Goal: Ask a question

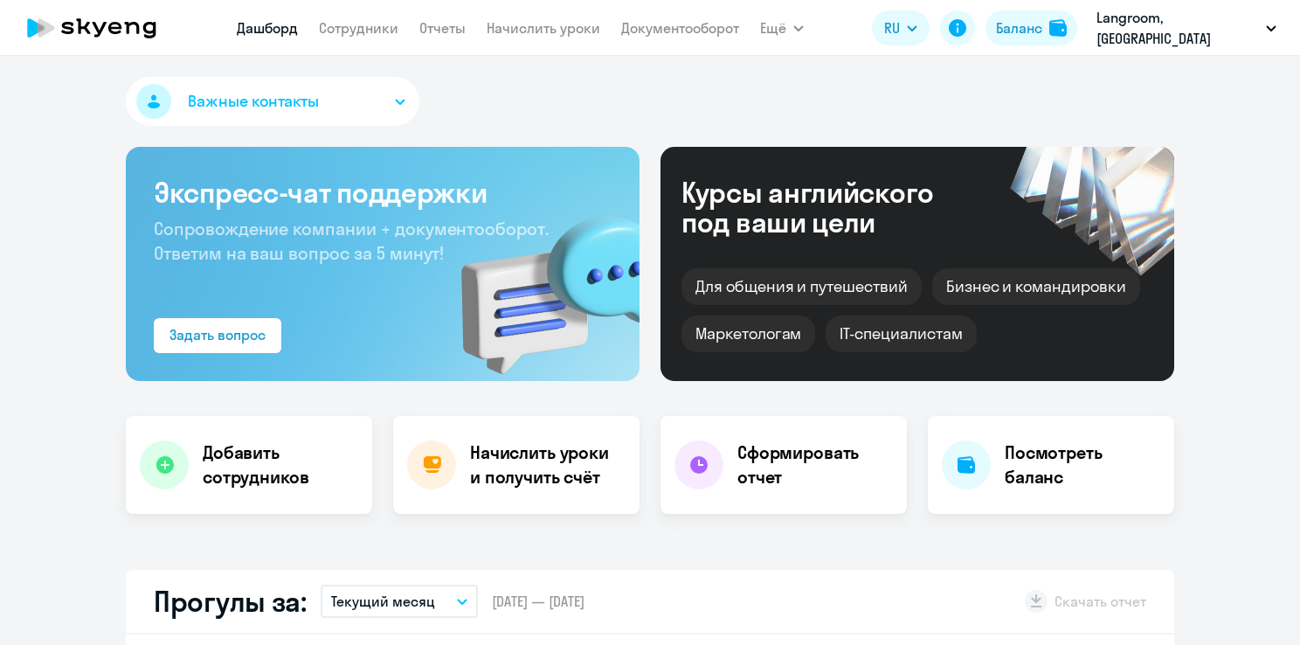
select select "30"
click at [377, 107] on button "Важные контакты" at bounding box center [273, 101] width 294 height 49
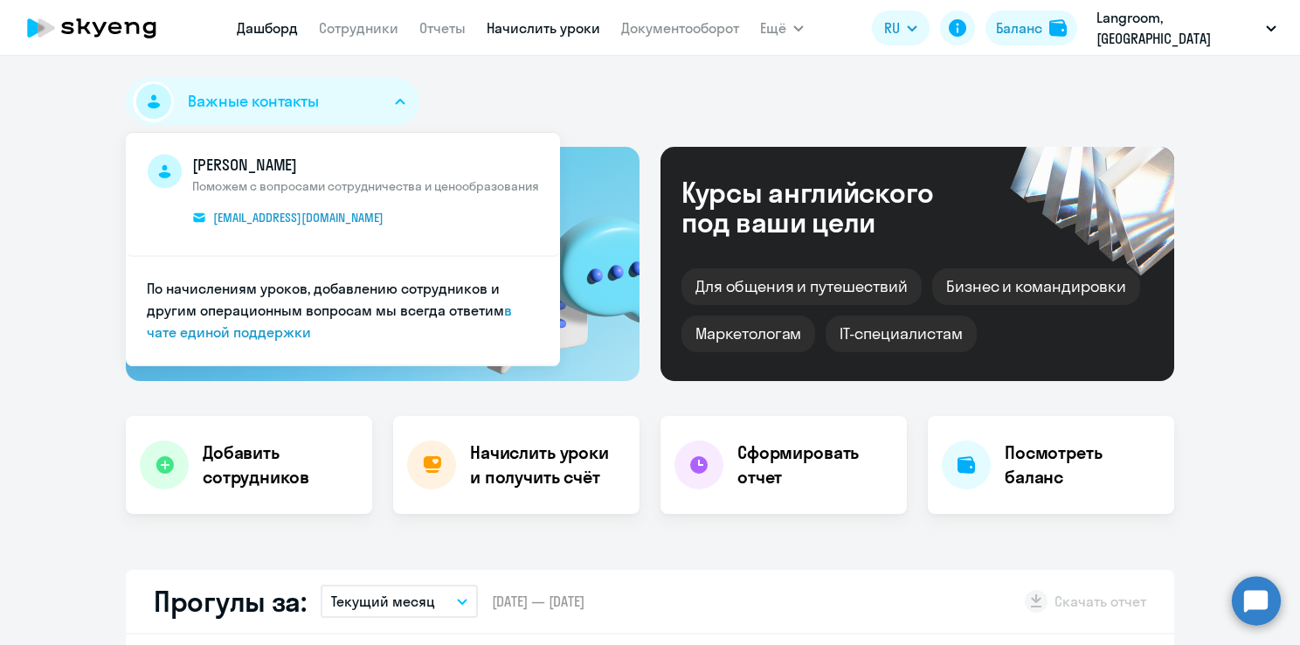
click at [544, 30] on link "Начислить уроки" at bounding box center [544, 27] width 114 height 17
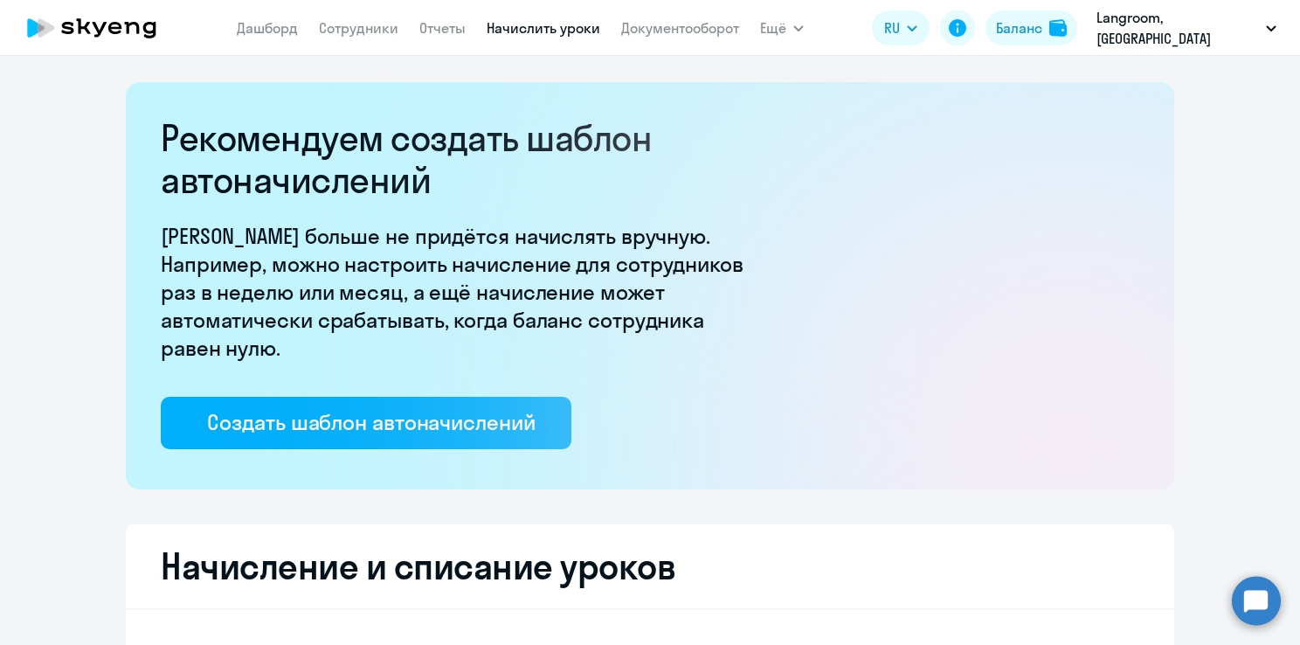
select select "10"
click at [276, 33] on link "Дашборд" at bounding box center [267, 27] width 61 height 17
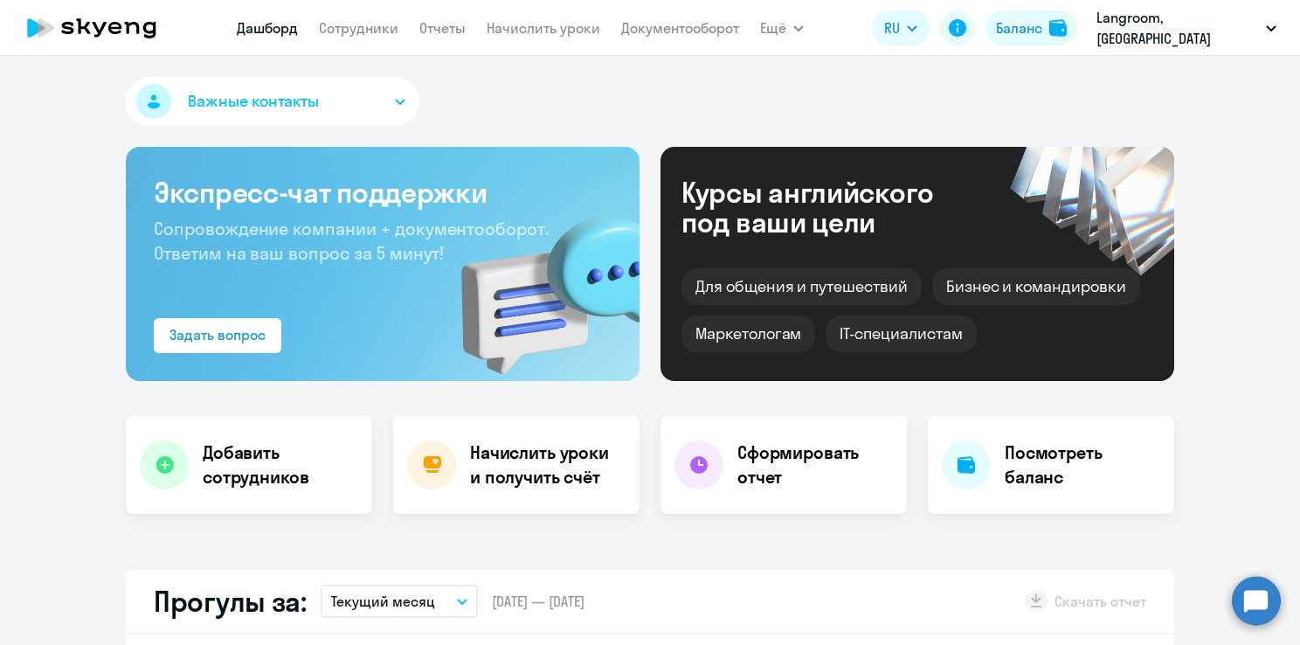
select select "30"
click at [322, 105] on button "Важные контакты" at bounding box center [273, 101] width 294 height 49
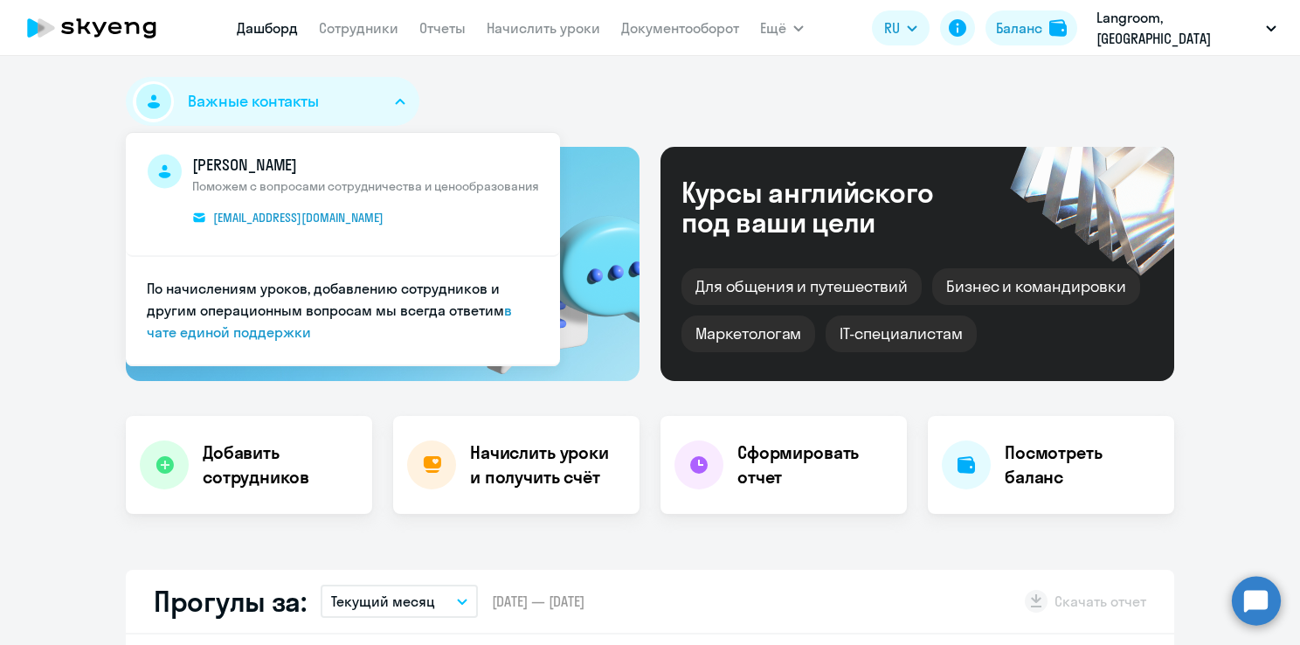
click at [331, 183] on span "Поможем с вопросами сотрудничества и ценообразования" at bounding box center [365, 186] width 347 height 16
click at [273, 334] on link "в чате единой поддержки" at bounding box center [329, 320] width 365 height 39
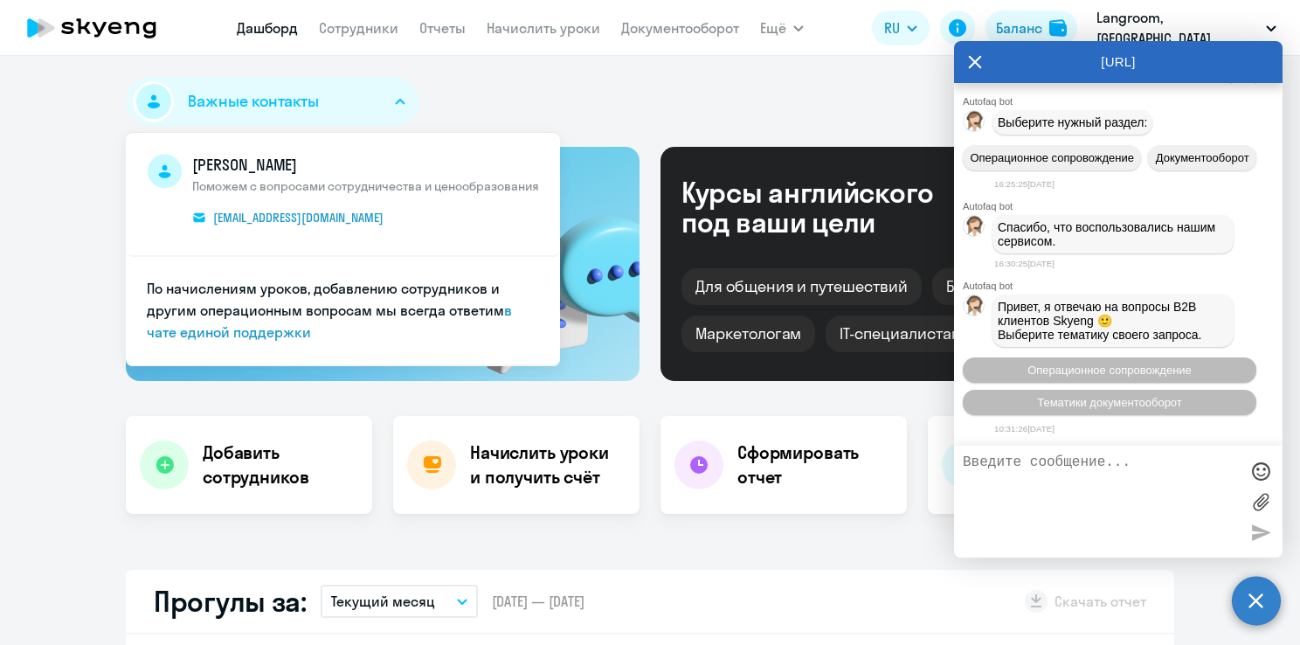
scroll to position [6354, 0]
click at [1119, 405] on span "Тематики документооборот" at bounding box center [1109, 402] width 145 height 13
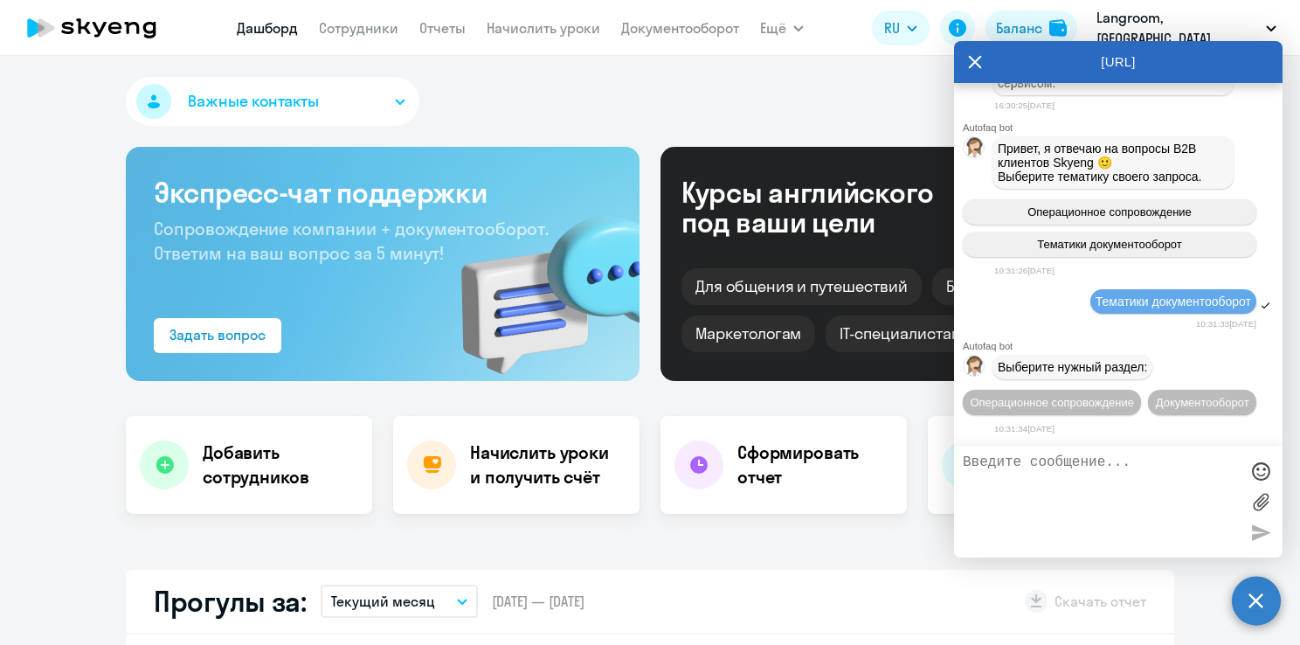
scroll to position [6547, 0]
click at [1014, 477] on textarea at bounding box center [1101, 501] width 276 height 94
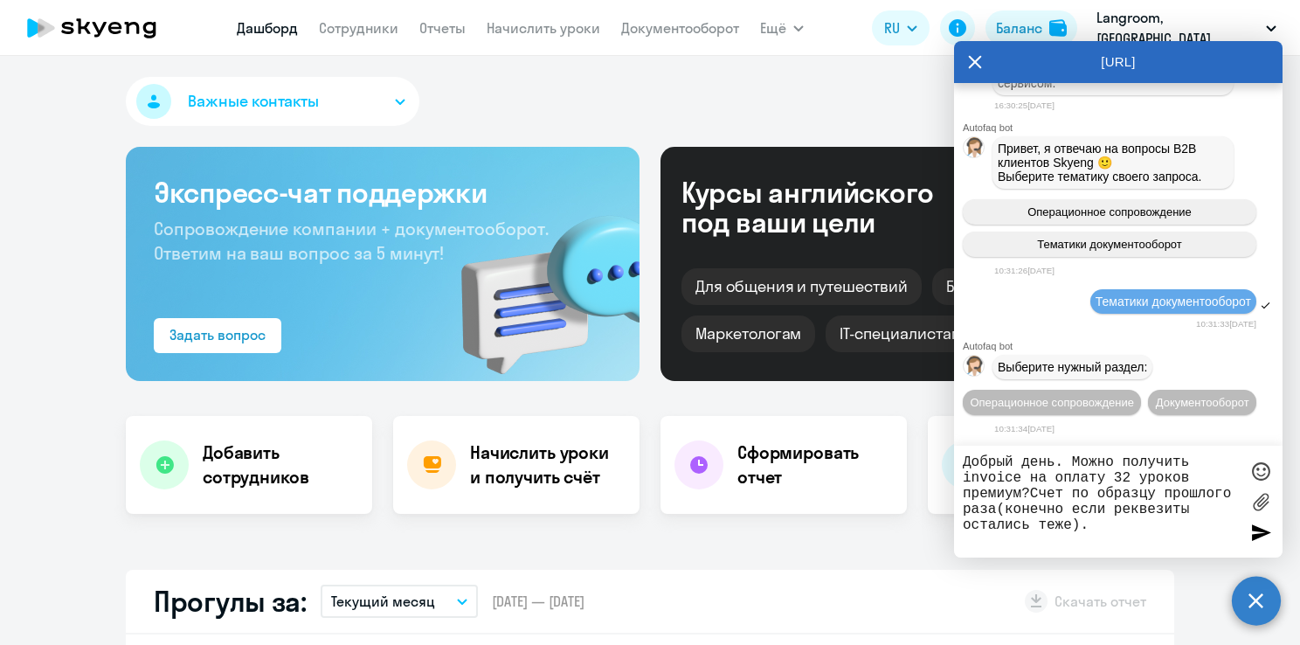
type textarea "Добрый день. Можно получить invoice на оплату 32 уроков премиум?Счет по образцу…"
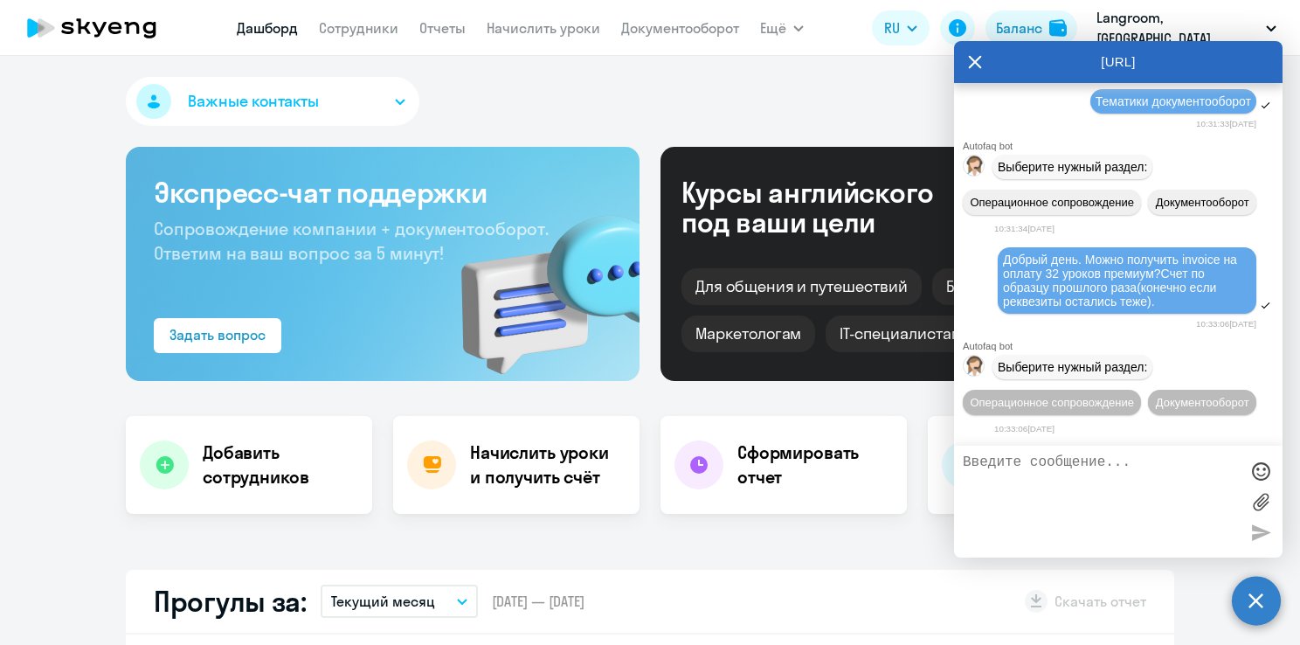
scroll to position [6784, 0]
click at [1156, 407] on span "Документооборот" at bounding box center [1202, 402] width 93 height 13
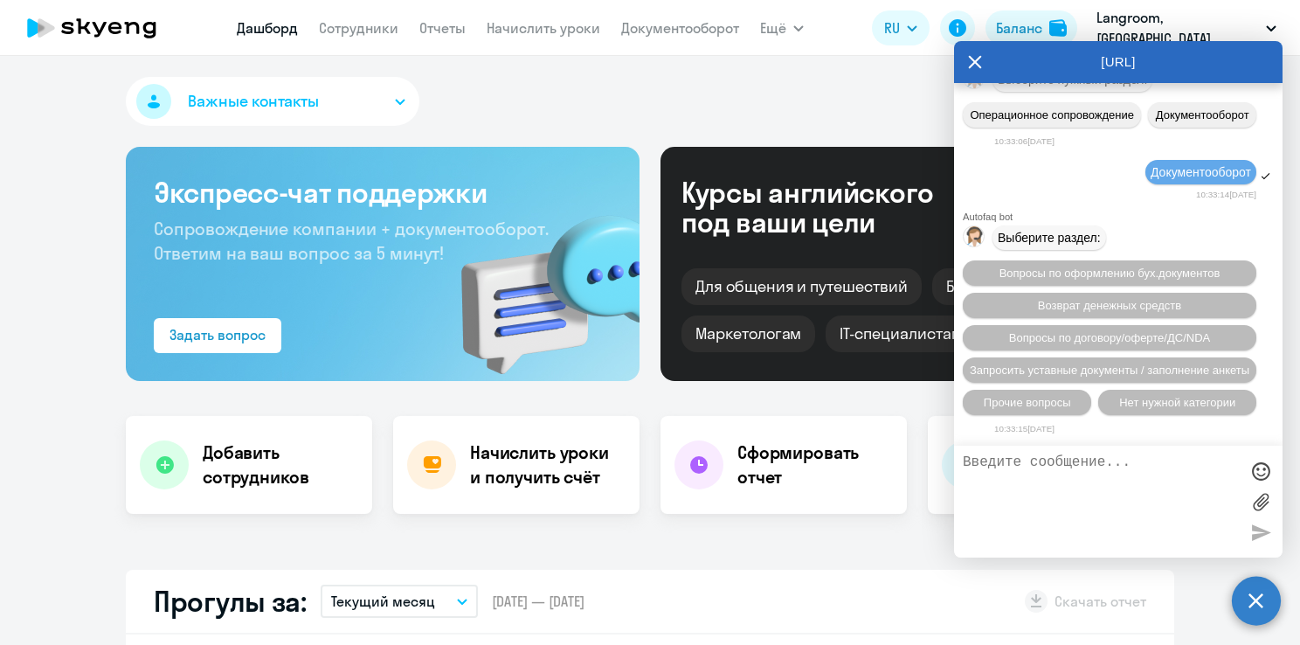
scroll to position [6898, 0]
drag, startPoint x: 1003, startPoint y: 107, endPoint x: 1159, endPoint y: 151, distance: 161.8
drag, startPoint x: 1159, startPoint y: 151, endPoint x: 1135, endPoint y: 149, distance: 23.7
copy span "Добрый день. Можно получить invoice на оплату 32 уроков премиум?Счет по образцу…"
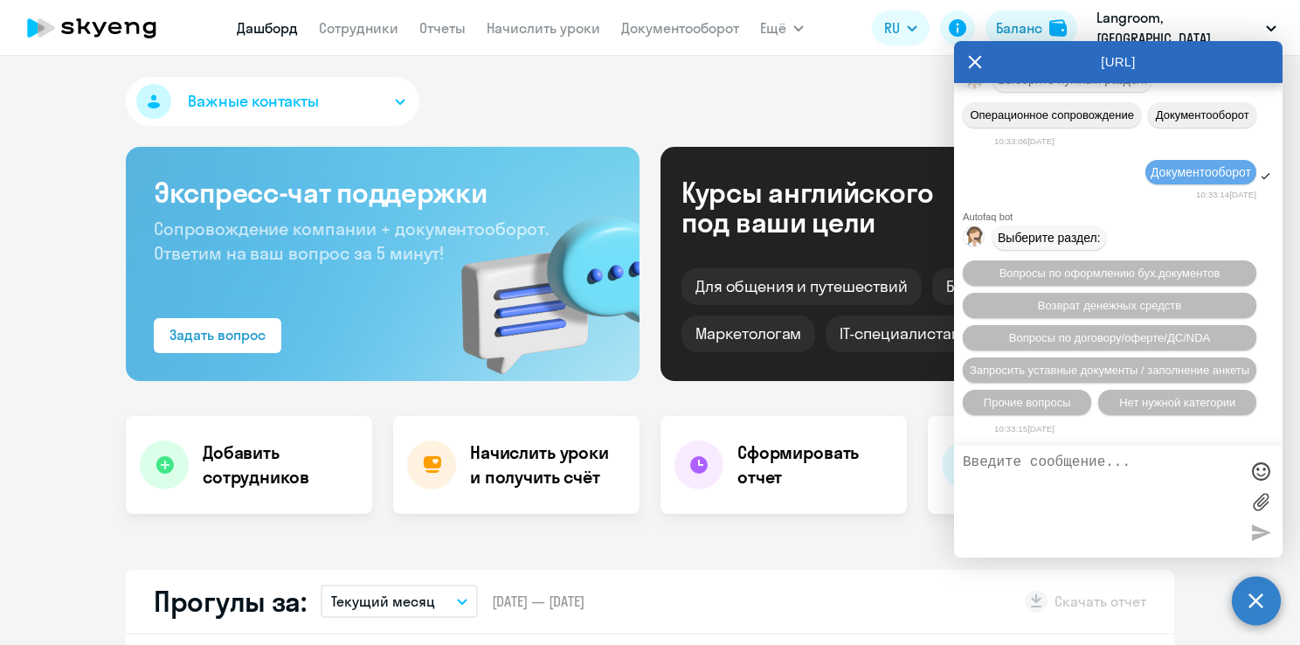
scroll to position [7072, 0]
click at [1053, 407] on span "Прочие вопросы" at bounding box center [1027, 402] width 87 height 13
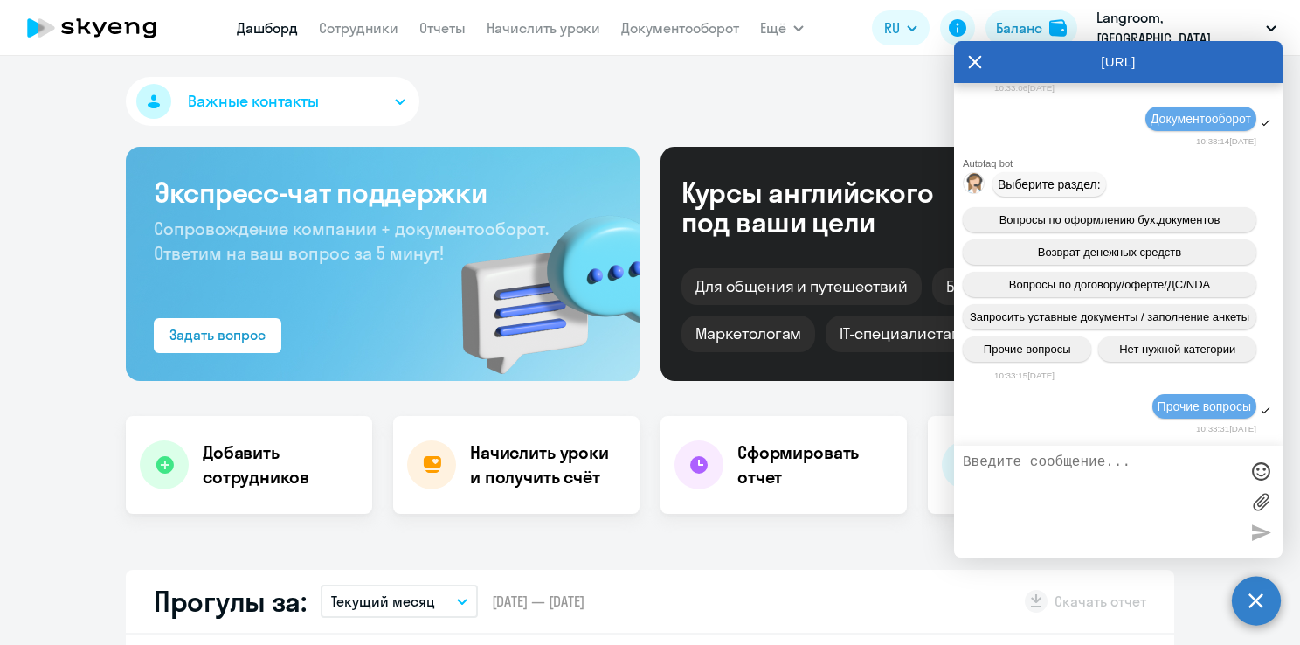
scroll to position [7396, 0]
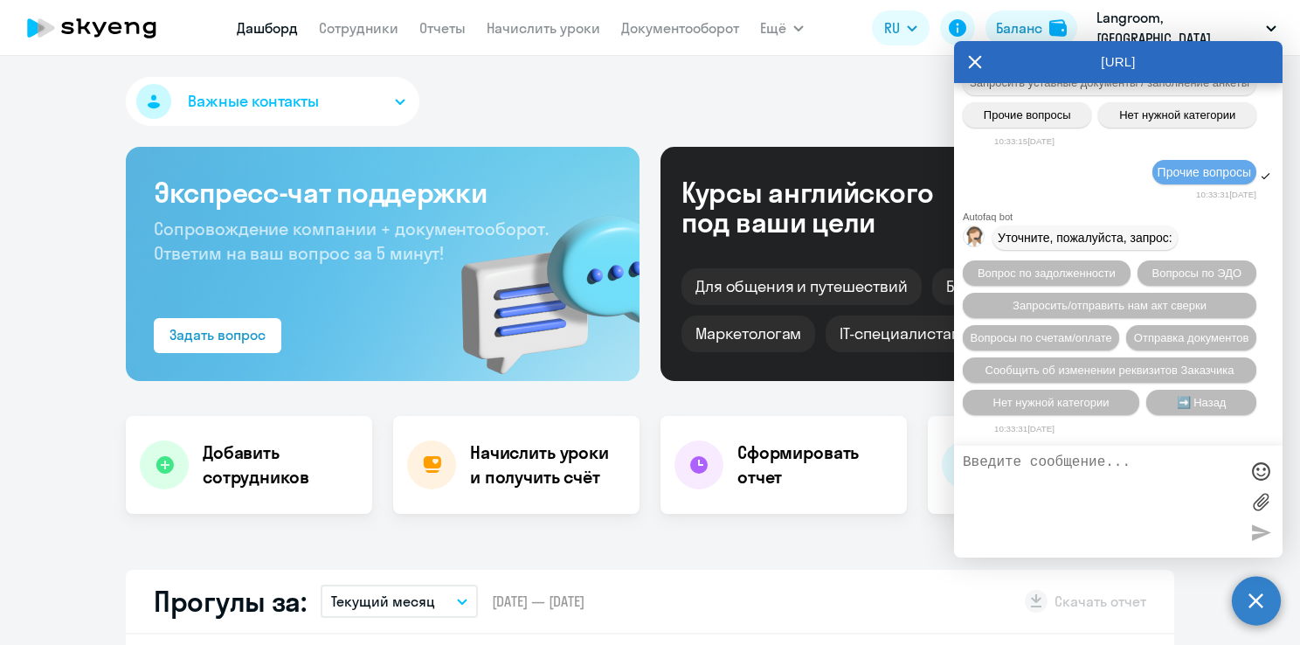
paste textarea "Добрый день. Можно получить invoice на оплату 32 уроков премиум?Счет по образцу…"
type textarea "Добрый день. Можно получить invoice на оплату 32 уроков премиум?Счет по образцу…"
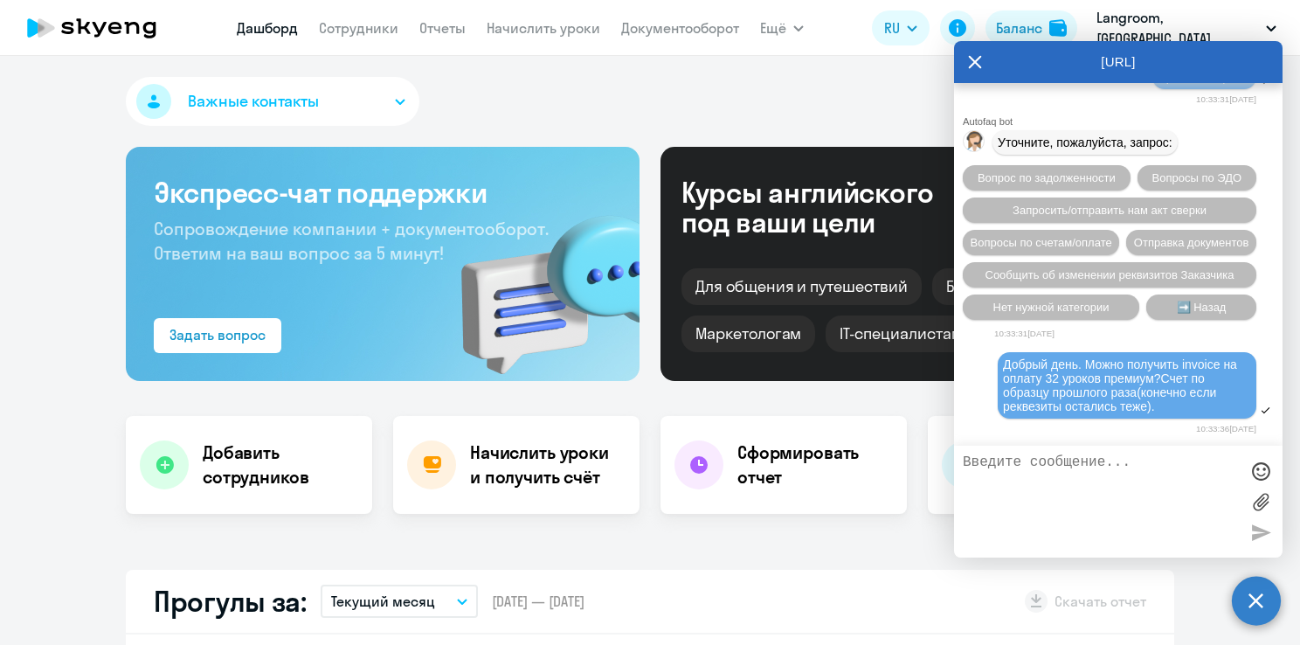
click at [976, 481] on textarea at bounding box center [1101, 501] width 276 height 94
click at [986, 469] on textarea at bounding box center [1101, 501] width 276 height 94
click at [1055, 472] on textarea at bounding box center [1101, 501] width 276 height 94
click at [996, 484] on textarea at bounding box center [1101, 501] width 276 height 94
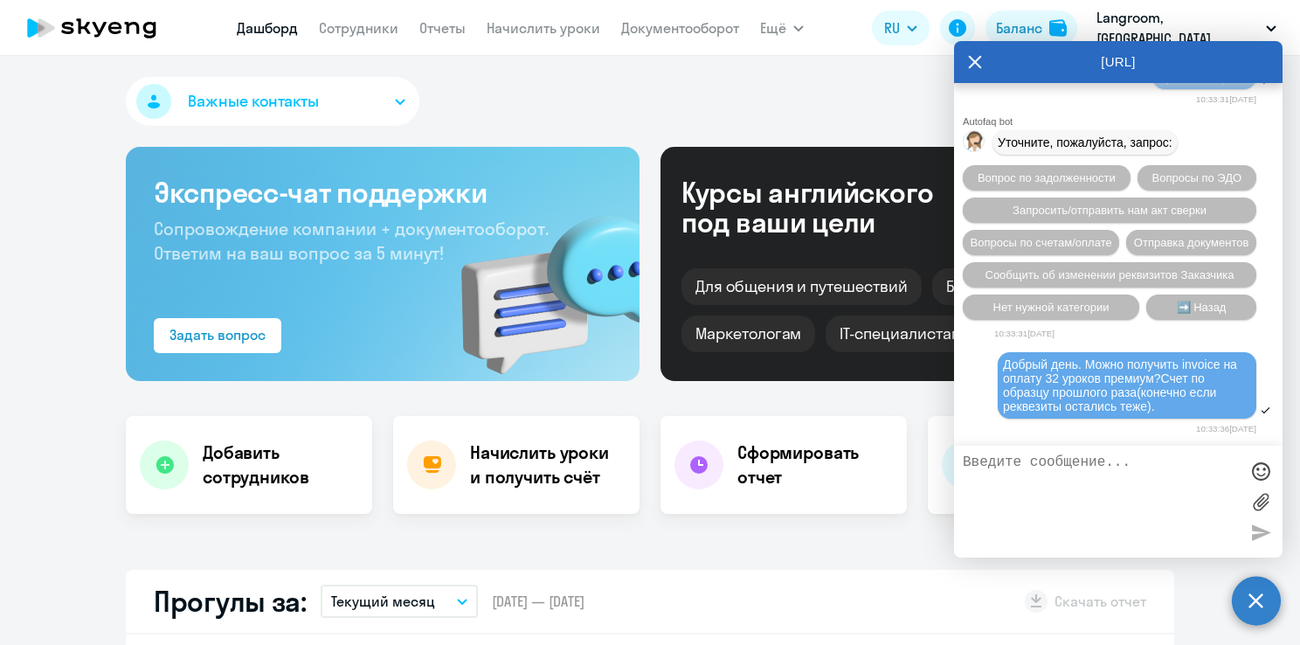
click at [1028, 492] on textarea at bounding box center [1101, 501] width 276 height 94
click at [1001, 488] on textarea at bounding box center [1101, 501] width 276 height 94
click at [1003, 490] on textarea at bounding box center [1101, 501] width 276 height 94
drag, startPoint x: 1004, startPoint y: 363, endPoint x: 1154, endPoint y: 405, distance: 155.8
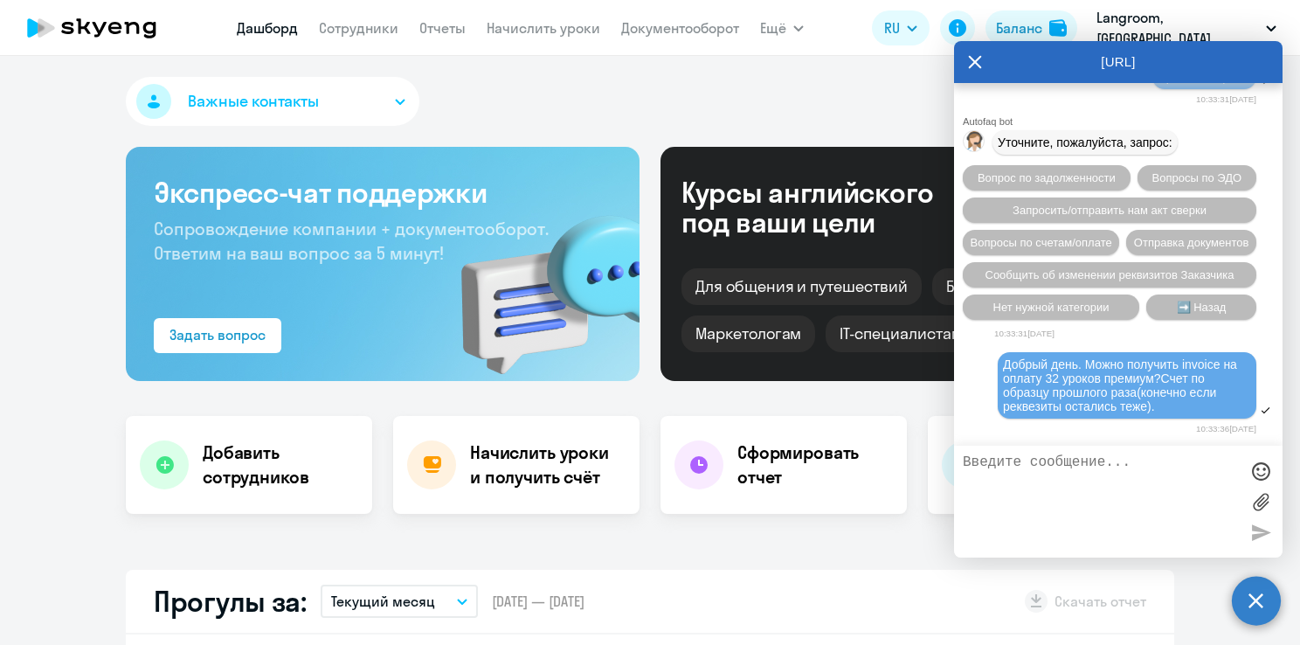
click at [1156, 405] on span "Добрый день. Можно получить invoice на оплату 32 уроков премиум?Счет по образцу…" at bounding box center [1122, 385] width 238 height 56
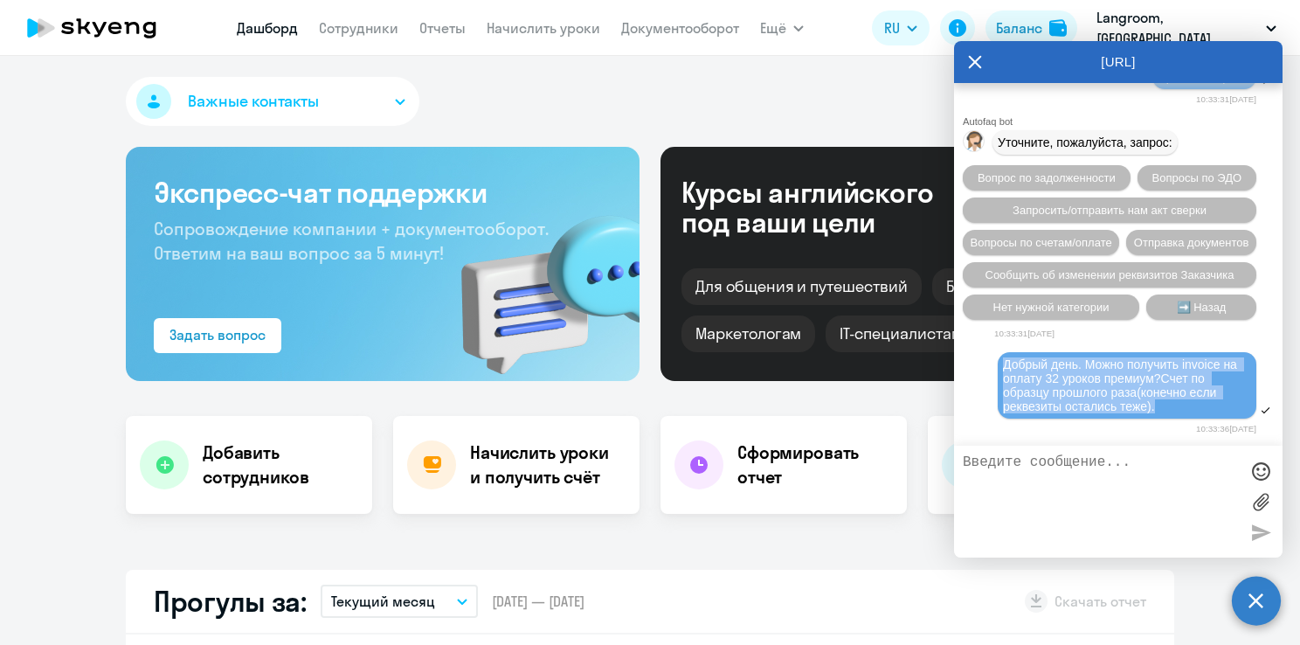
drag, startPoint x: 1154, startPoint y: 405, endPoint x: 1132, endPoint y: 402, distance: 22.0
copy span "Добрый день. Можно получить invoice на оплату 32 уроков премиум?Счет по образцу…"
click at [1093, 236] on span "Вопросы по счетам/оплате" at bounding box center [1042, 242] width 142 height 13
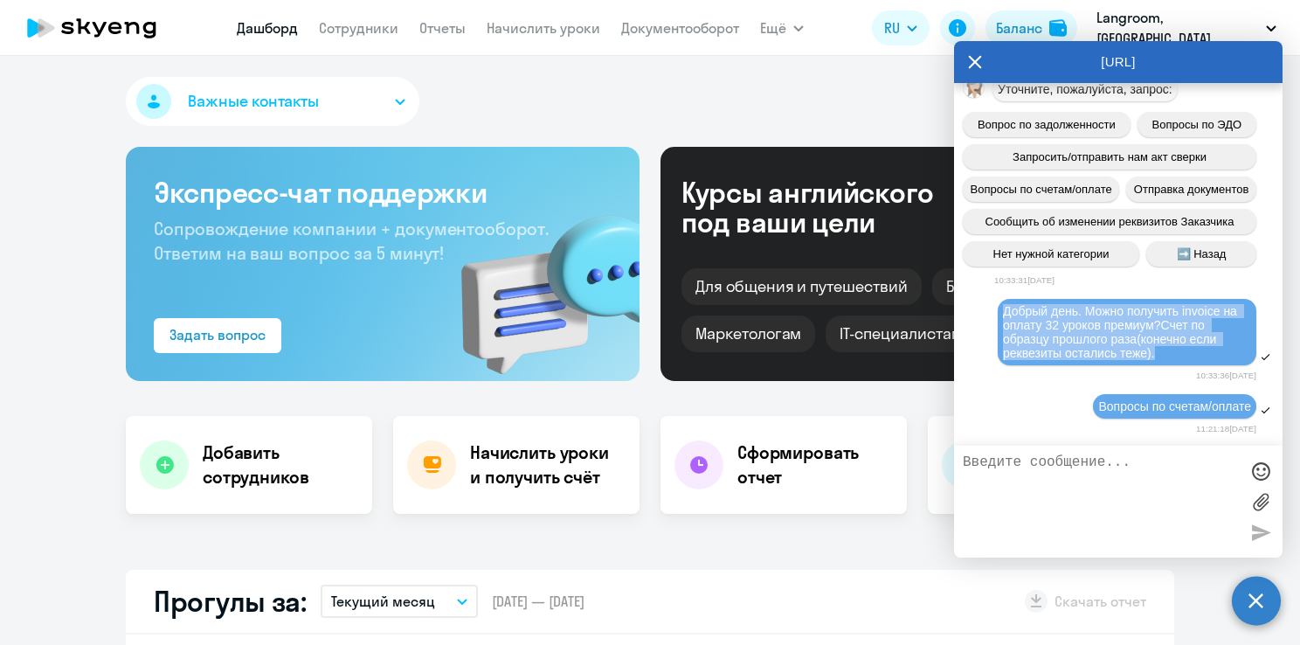
scroll to position [7549, 0]
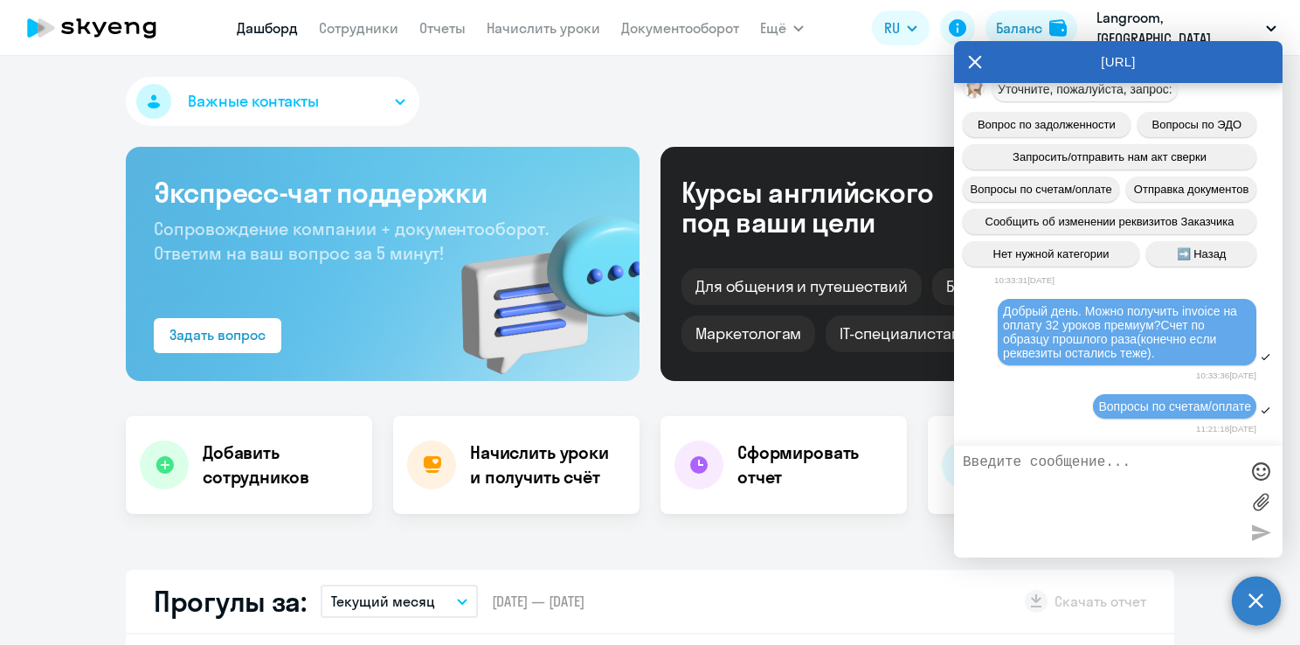
paste textarea "Добрый день. Можно получить invoice на оплату 32 уроков премиум?Счет по образцу…"
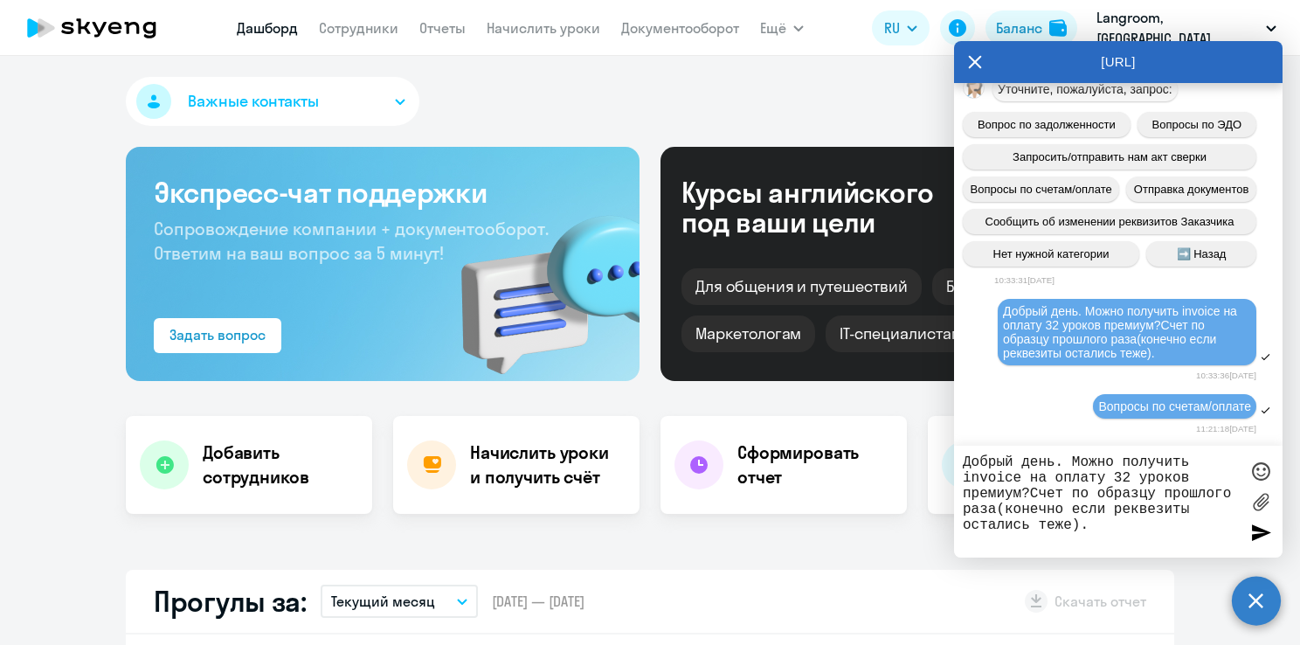
type textarea "Добрый день. Можно получить invoice на оплату 32 уроков премиум?Счет по образцу…"
click at [1250, 535] on div at bounding box center [1261, 532] width 26 height 26
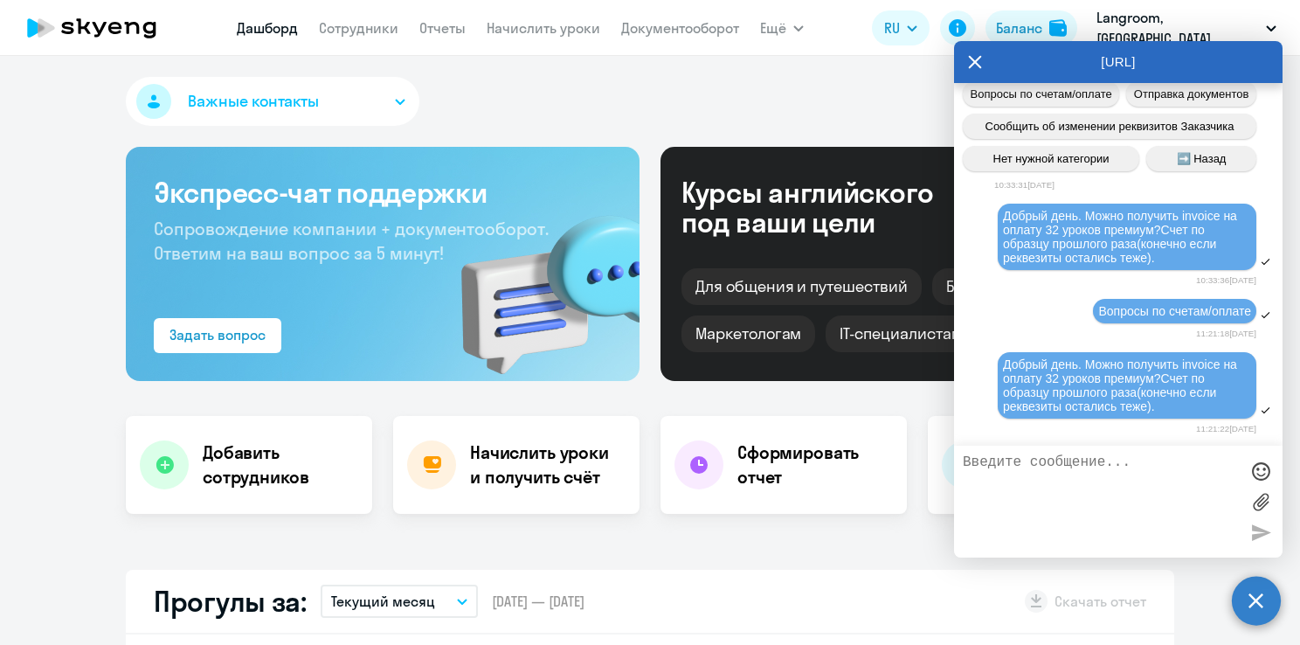
scroll to position [7785, 0]
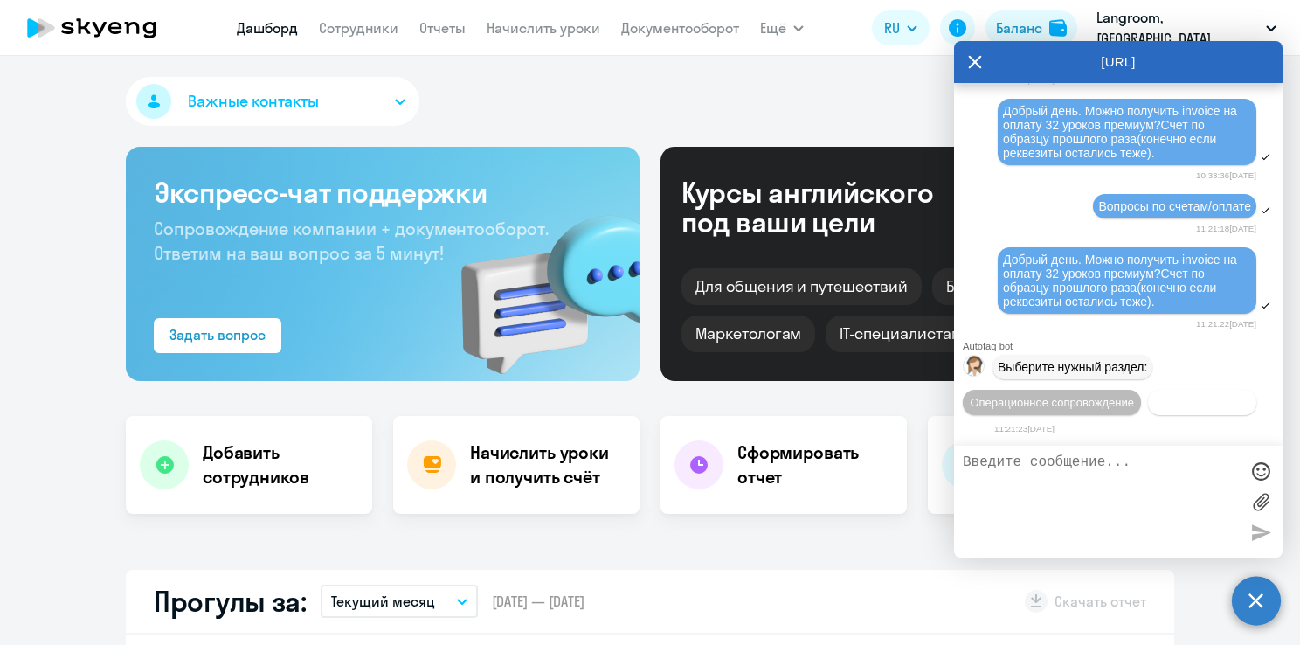
click at [1156, 407] on span "Документооборот" at bounding box center [1202, 402] width 93 height 13
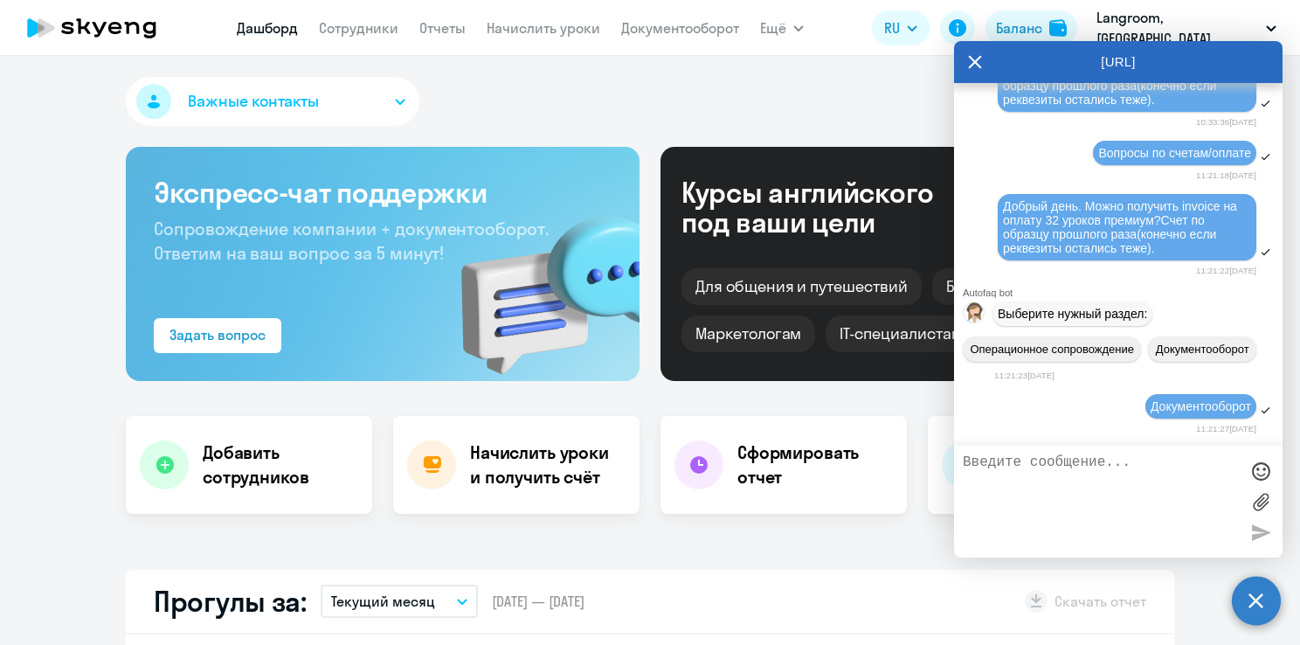
scroll to position [8074, 0]
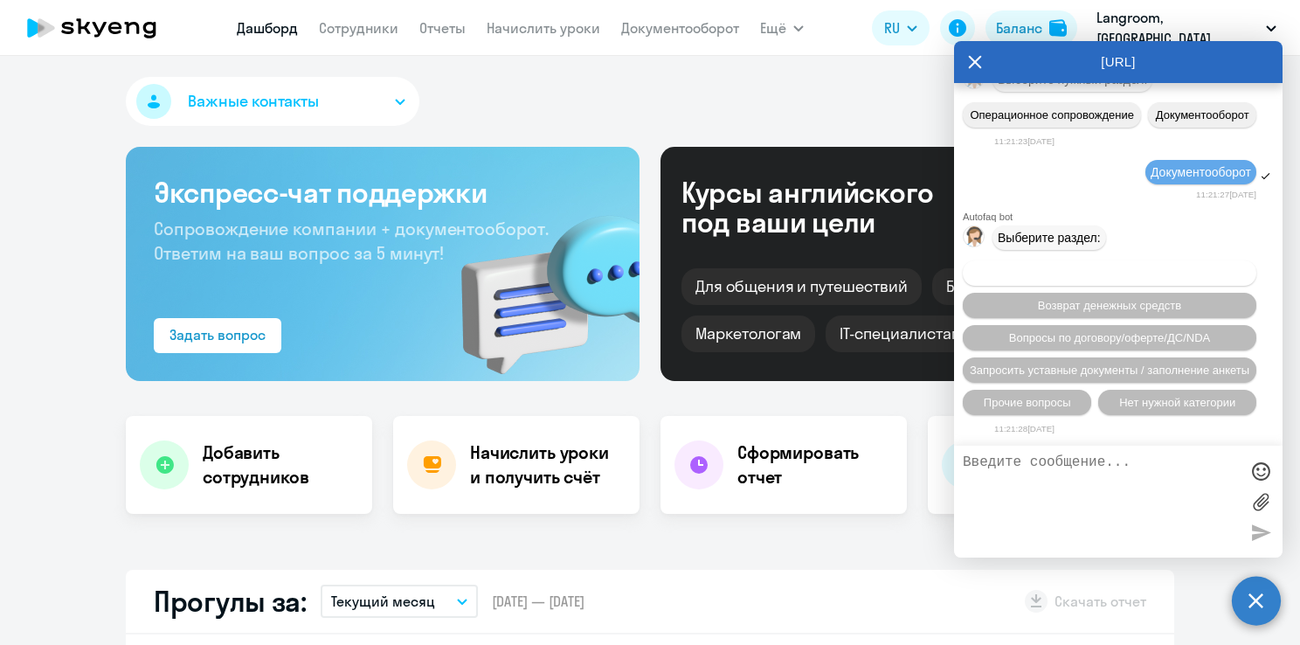
click at [1038, 268] on span "Вопросы по оформлению бух.документов" at bounding box center [1110, 273] width 221 height 13
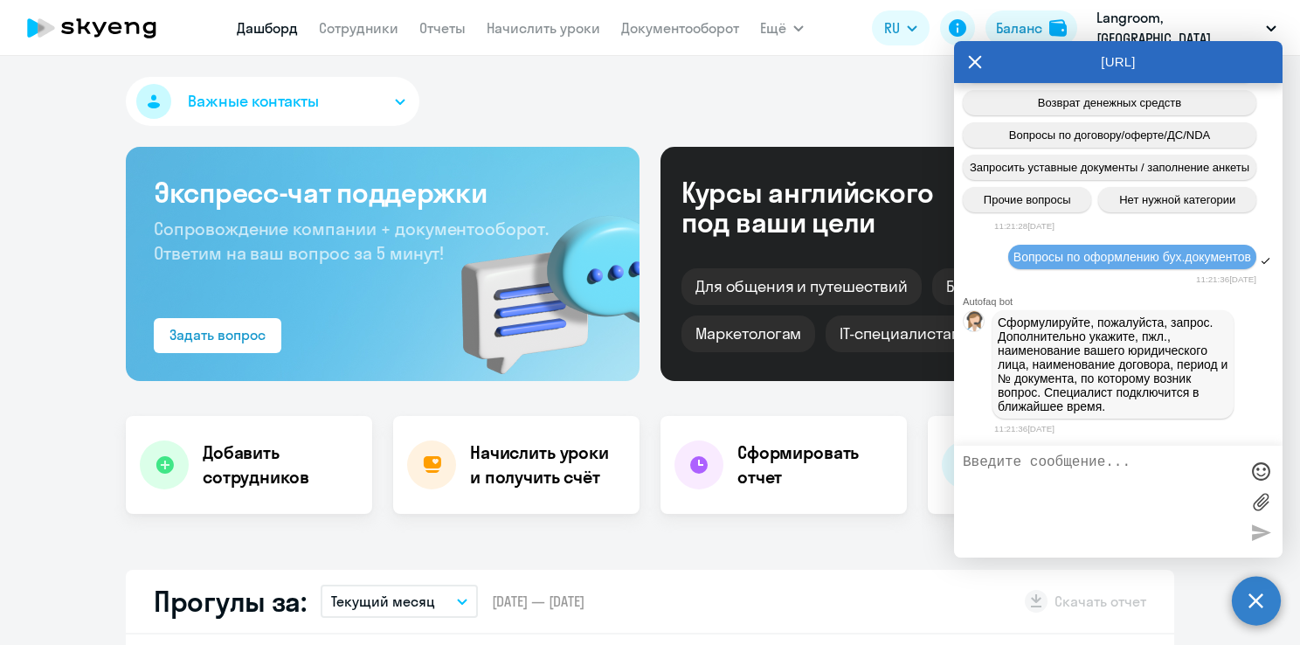
scroll to position [8298, 0]
paste textarea "Добрый день. Можно получить invoice на оплату 32 уроков премиум?Счет по образцу…"
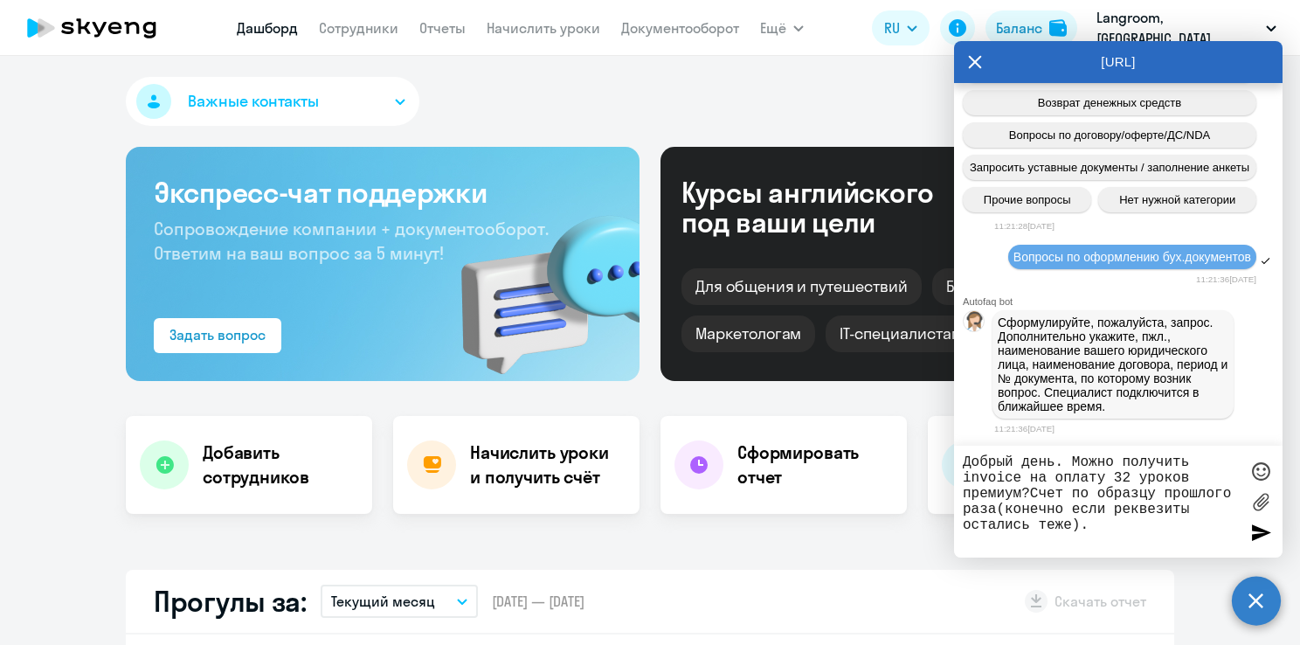
type textarea "Добрый день. Можно получить invoice на оплату 32 уроков премиум?Счет по образцу…"
click at [1255, 536] on div at bounding box center [1261, 532] width 26 height 26
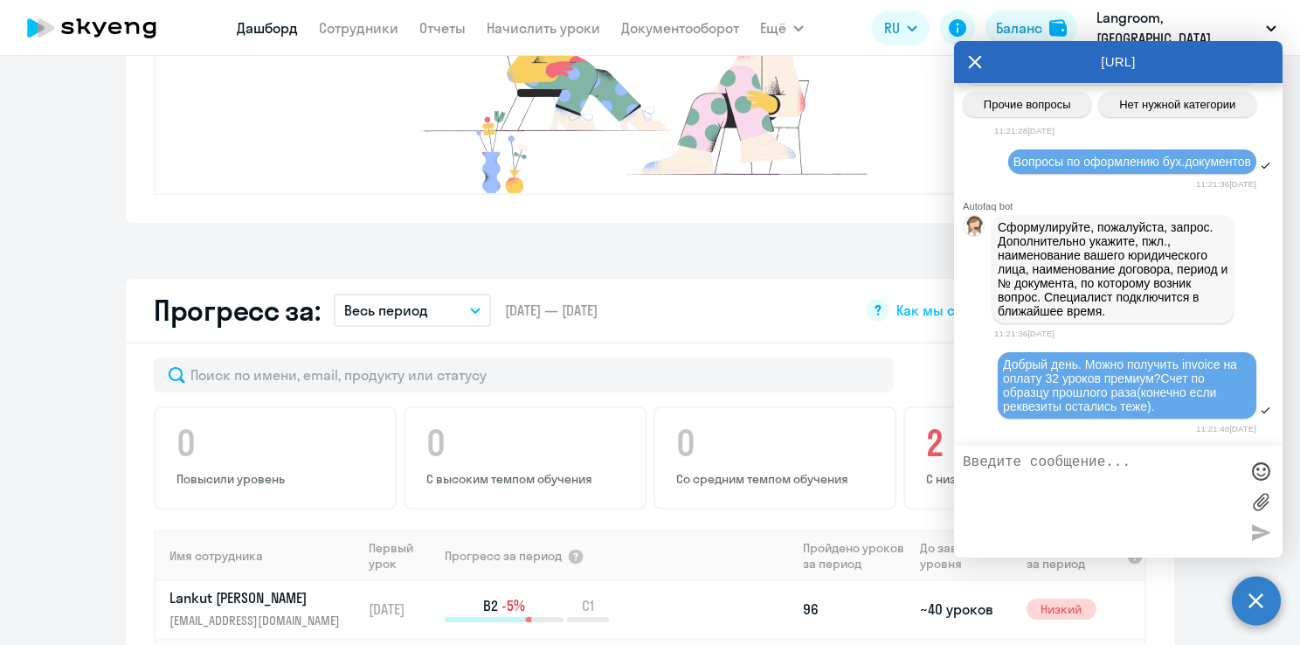
scroll to position [699, 0]
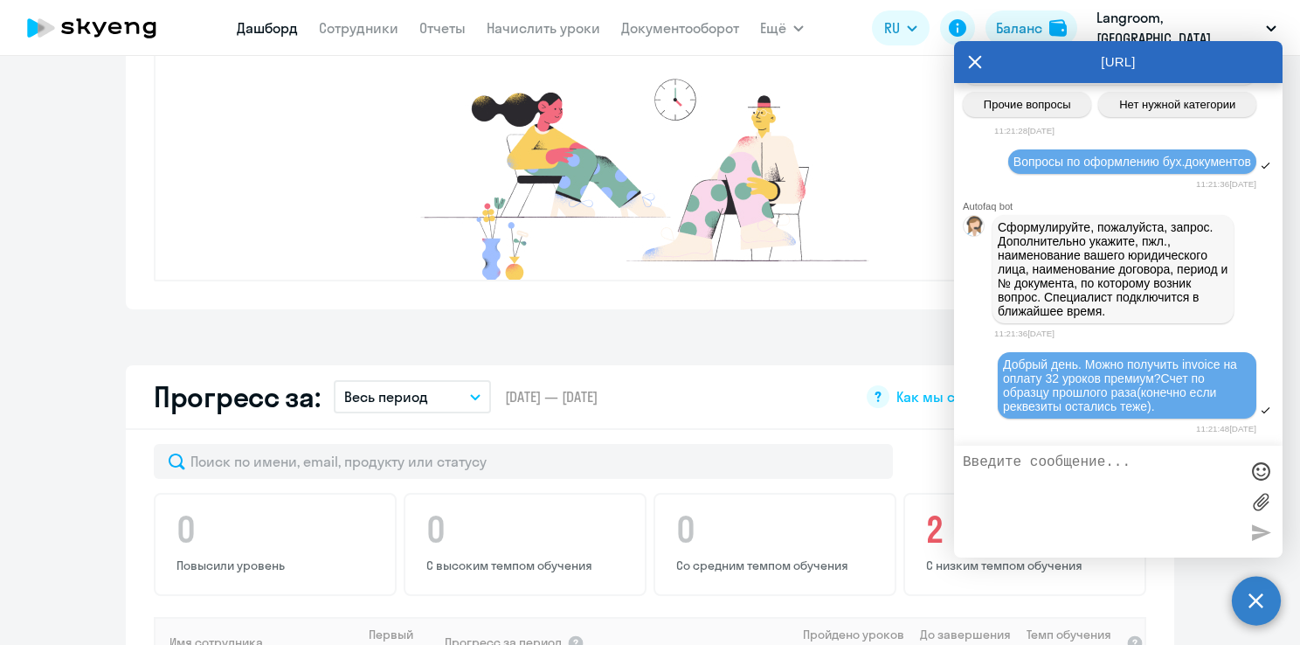
click at [1074, 509] on textarea at bounding box center [1101, 501] width 276 height 94
type textarea "UAB Excellent technologies"
